Goal: Check status

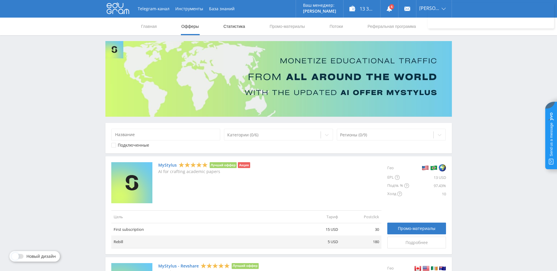
click at [233, 25] on link "Статистика" at bounding box center [234, 27] width 23 height 18
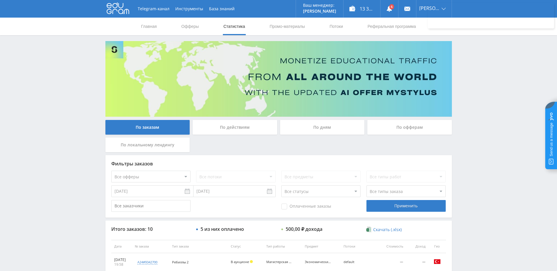
click at [310, 129] on div "По дням" at bounding box center [322, 127] width 85 height 15
click at [0, 0] on input "По дням" at bounding box center [0, 0] width 0 height 0
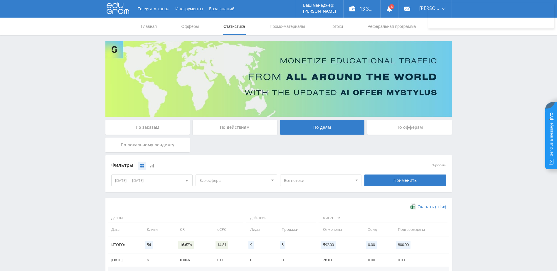
click at [169, 182] on div "[DATE] — [DATE]" at bounding box center [152, 180] width 81 height 11
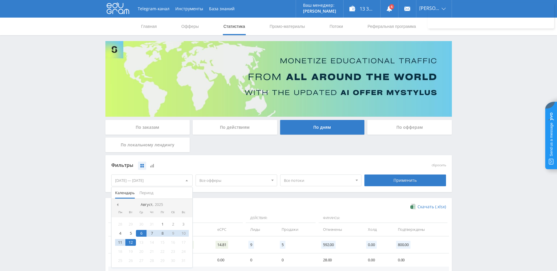
click at [115, 208] on nav "Август, 2025" at bounding box center [152, 205] width 81 height 12
click at [118, 206] on span at bounding box center [116, 204] width 3 height 3
click at [130, 222] on div "1" at bounding box center [130, 224] width 11 height 7
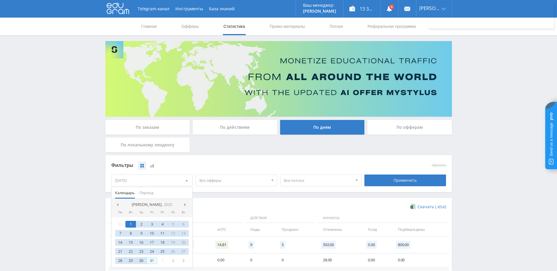
click at [153, 259] on div "31" at bounding box center [151, 260] width 11 height 7
click at [323, 164] on div "Фильтры" at bounding box center [236, 165] width 250 height 9
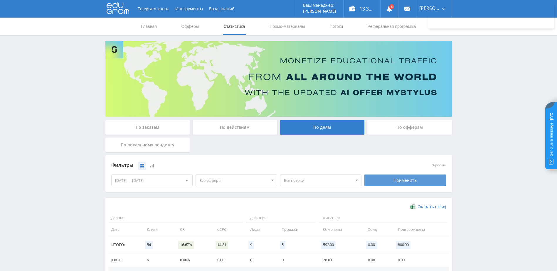
click at [382, 178] on div "Применить" at bounding box center [405, 181] width 82 height 12
click at [252, 178] on span "Все офферы" at bounding box center [233, 180] width 69 height 11
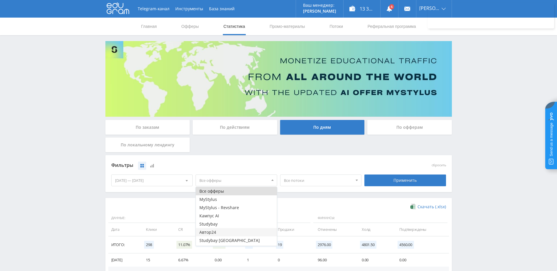
click at [230, 233] on button "Автор24" at bounding box center [236, 232] width 81 height 8
click at [382, 174] on div "Применить" at bounding box center [405, 180] width 85 height 16
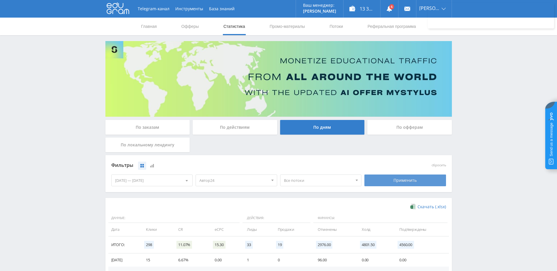
click at [380, 177] on div "Применить" at bounding box center [405, 181] width 82 height 12
click at [310, 184] on span "Все потоки" at bounding box center [318, 180] width 69 height 11
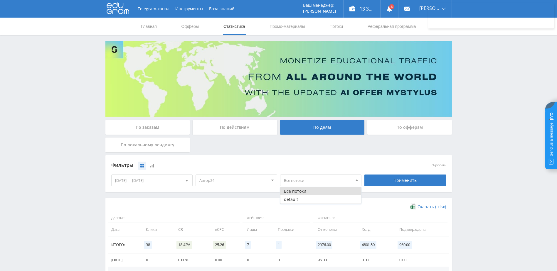
click at [316, 179] on span "Все потоки" at bounding box center [318, 180] width 69 height 11
click at [263, 176] on span "Автор24" at bounding box center [233, 180] width 69 height 11
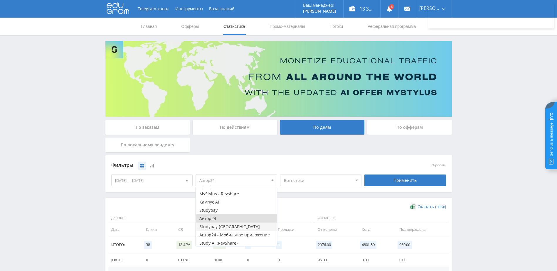
scroll to position [15, 0]
click at [221, 240] on button "Study AI (RevShare)" at bounding box center [236, 242] width 81 height 8
click at [231, 217] on button "Автор24" at bounding box center [236, 217] width 81 height 8
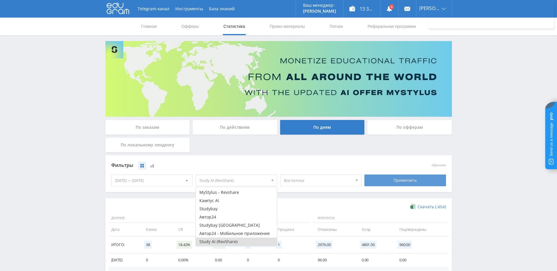
click at [408, 176] on div "Применить" at bounding box center [405, 181] width 82 height 12
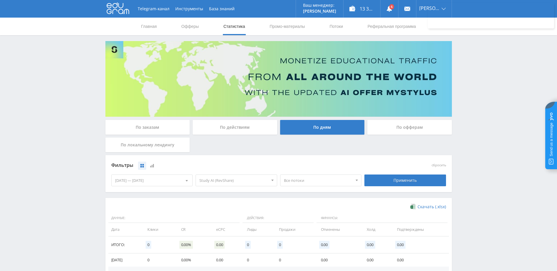
click at [239, 181] on span "Study AI (RevShare)" at bounding box center [233, 180] width 69 height 11
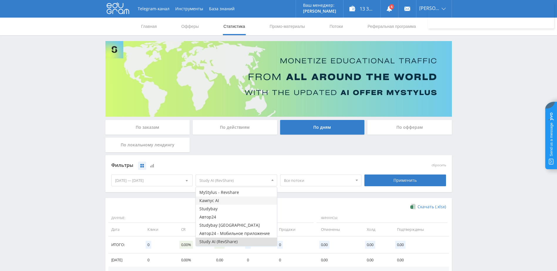
click at [219, 200] on button "Кампус AI" at bounding box center [236, 201] width 81 height 8
click at [221, 239] on button "Study AI (RevShare)" at bounding box center [236, 242] width 81 height 8
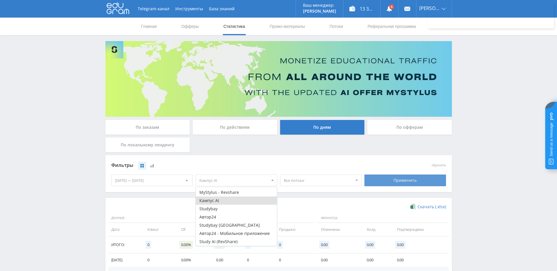
click at [374, 175] on div "Применить" at bounding box center [405, 181] width 82 height 12
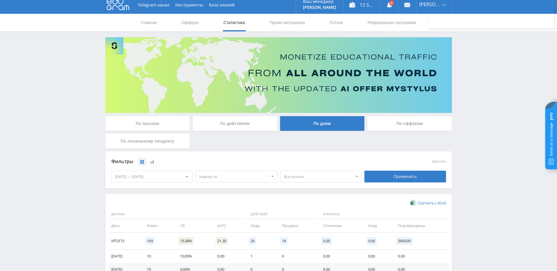
scroll to position [0, 0]
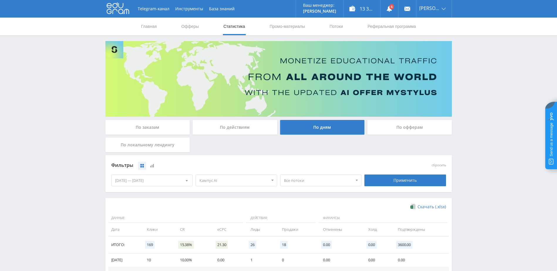
click at [238, 182] on span "Кампус AI" at bounding box center [233, 180] width 69 height 11
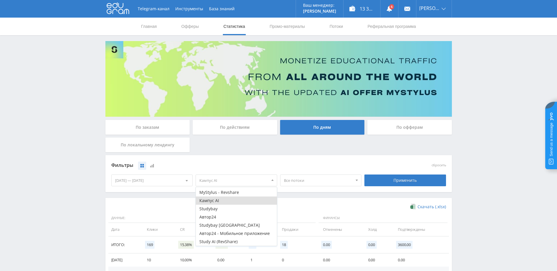
click at [220, 200] on button "Кампус AI" at bounding box center [236, 201] width 81 height 8
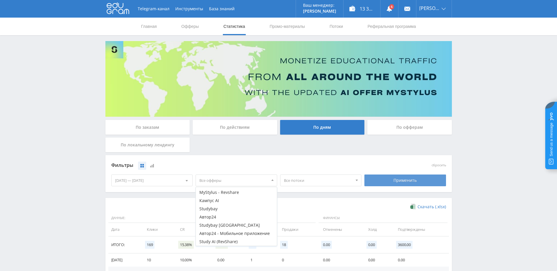
click at [393, 181] on div "Применить" at bounding box center [405, 181] width 82 height 12
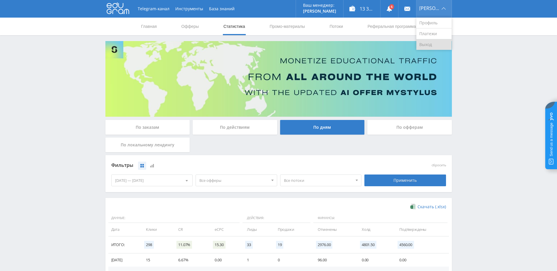
click at [433, 43] on link "Выход" at bounding box center [433, 44] width 35 height 11
